Goal: Find specific page/section

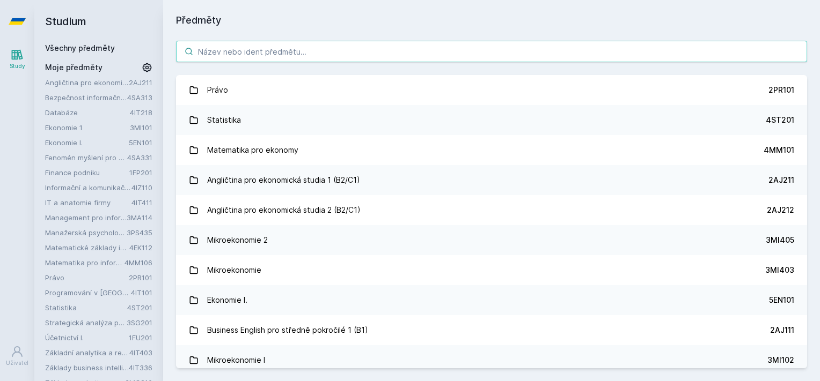
click at [339, 54] on input "search" at bounding box center [491, 51] width 631 height 21
paste input "Architektury datově orientovaných řešení"
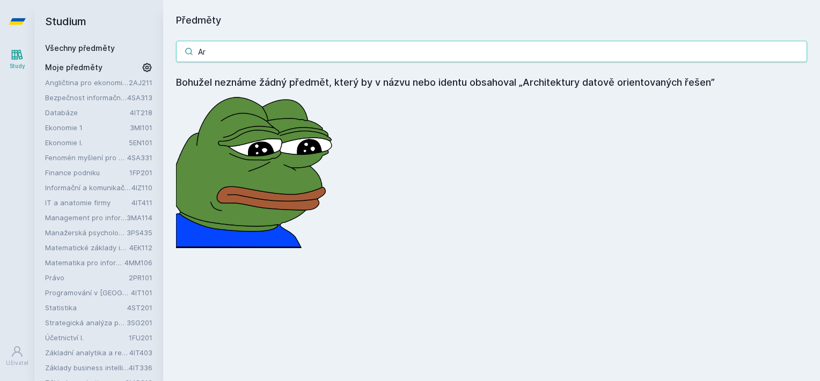
type input "A"
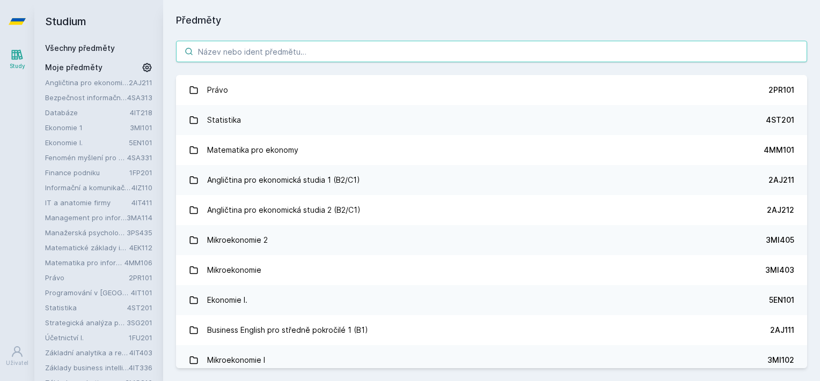
paste input "4IT536"
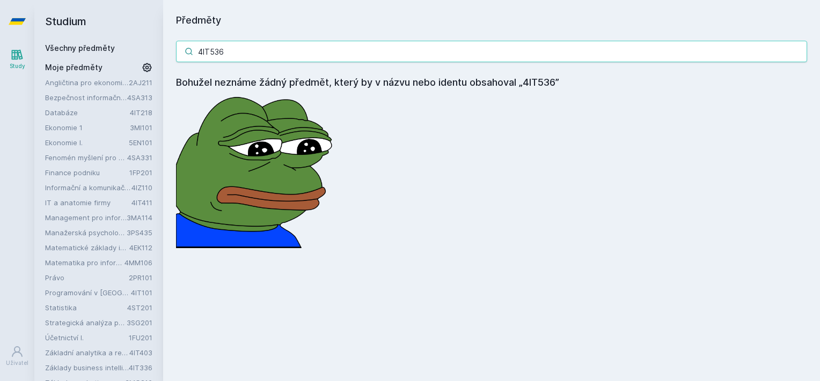
drag, startPoint x: 285, startPoint y: 56, endPoint x: 114, endPoint y: 54, distance: 171.1
click at [176, 54] on input "4IT536" at bounding box center [491, 51] width 631 height 21
paste input "438"
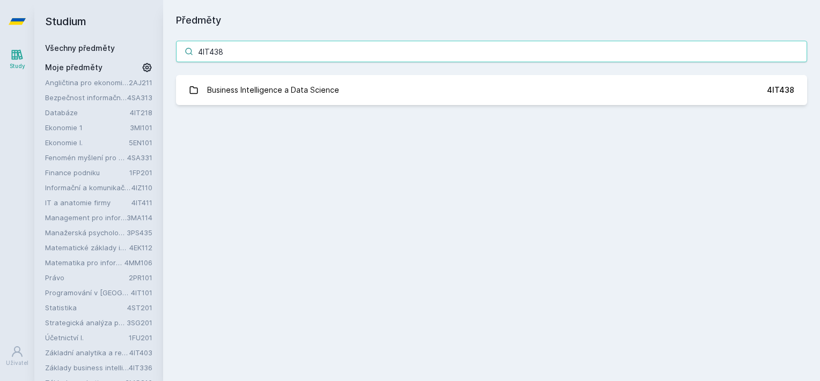
type input "4IT438"
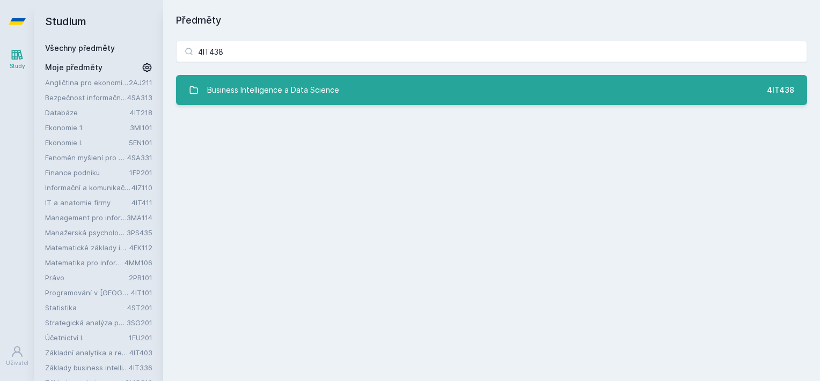
click at [283, 102] on link "Business Intelligence a Data Science 4IT438" at bounding box center [491, 90] width 631 height 30
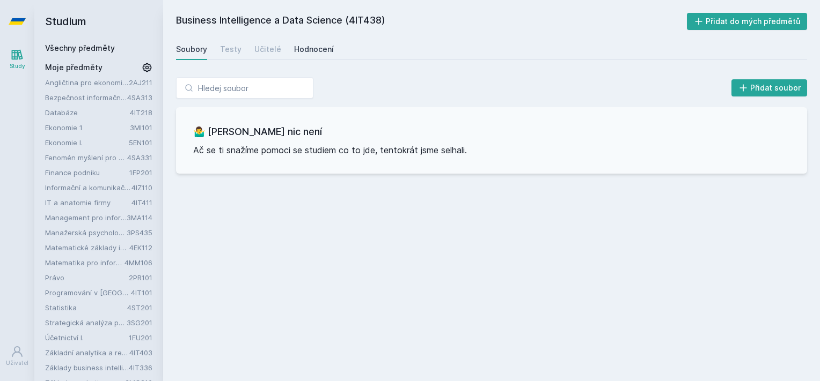
click at [306, 49] on div "Hodnocení" at bounding box center [314, 49] width 40 height 11
